Goal: Task Accomplishment & Management: Use online tool/utility

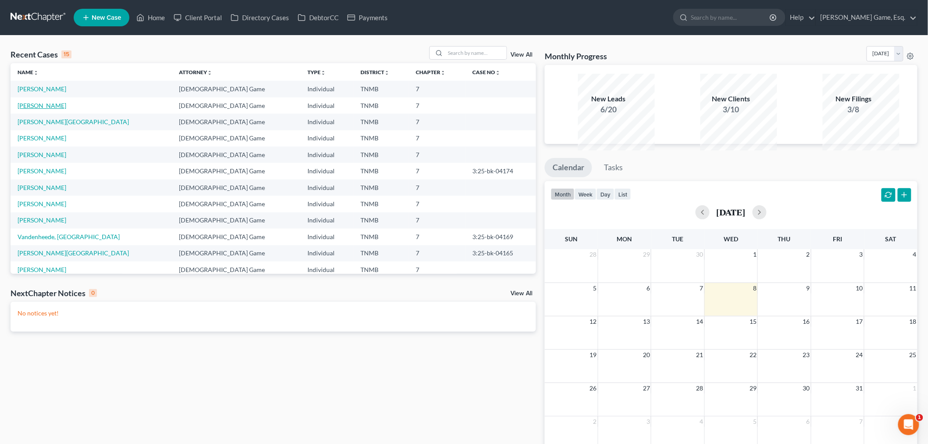
click at [50, 109] on link "[PERSON_NAME]" at bounding box center [42, 105] width 49 height 7
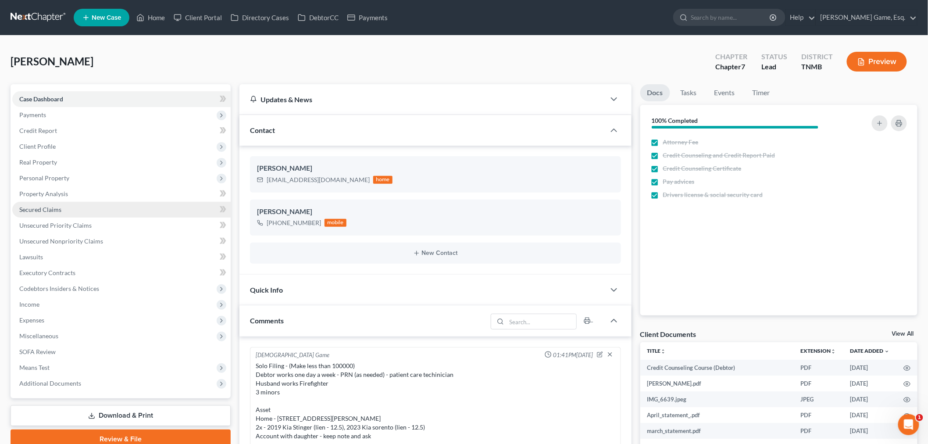
scroll to position [361, 0]
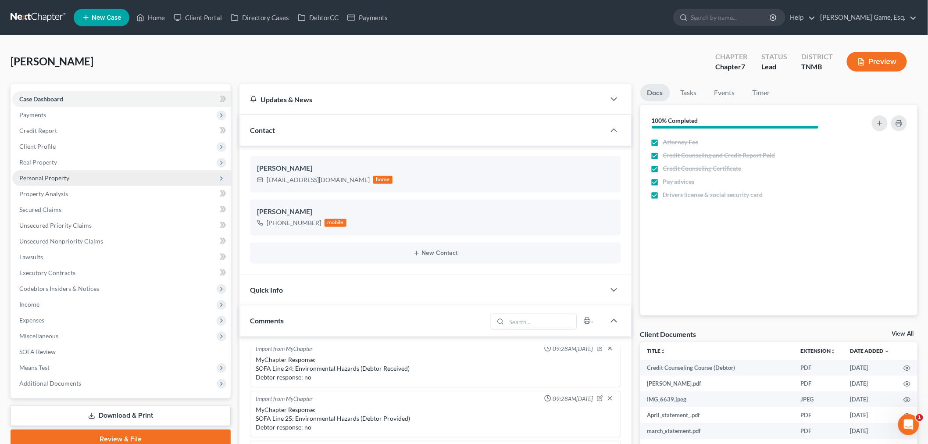
click at [93, 186] on span "Personal Property" at bounding box center [121, 178] width 218 height 16
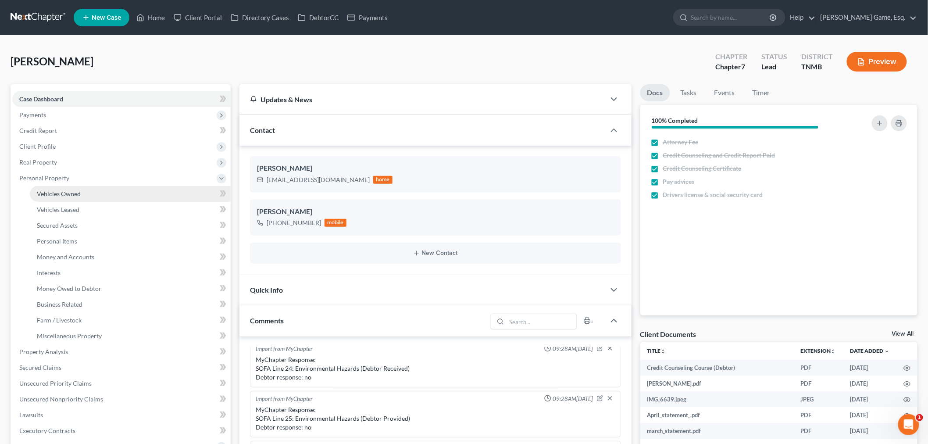
click at [99, 202] on link "Vehicles Owned" at bounding box center [130, 194] width 201 height 16
